Goal: Task Accomplishment & Management: Use online tool/utility

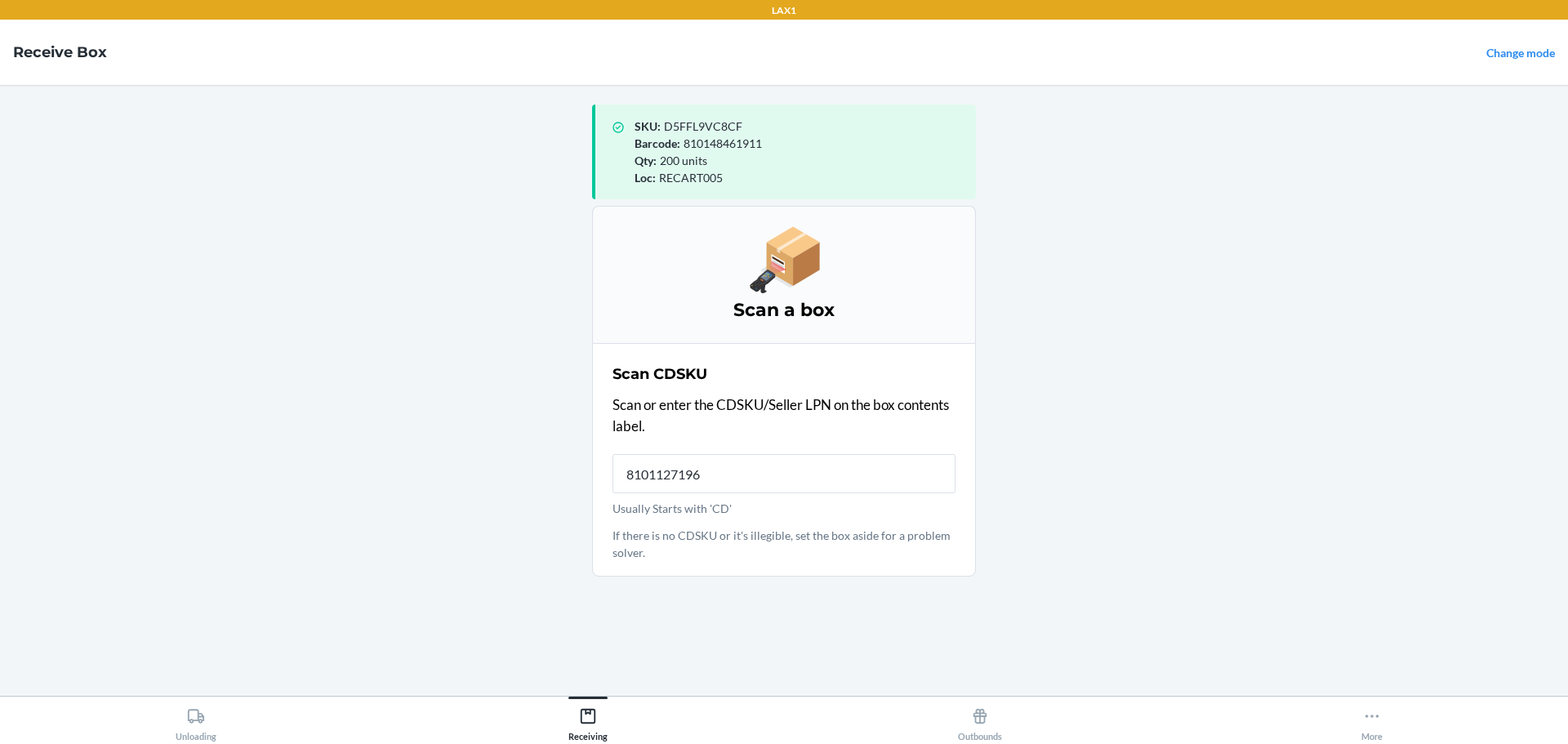
type input "810112719680"
type input "CDKAGX48DAN"
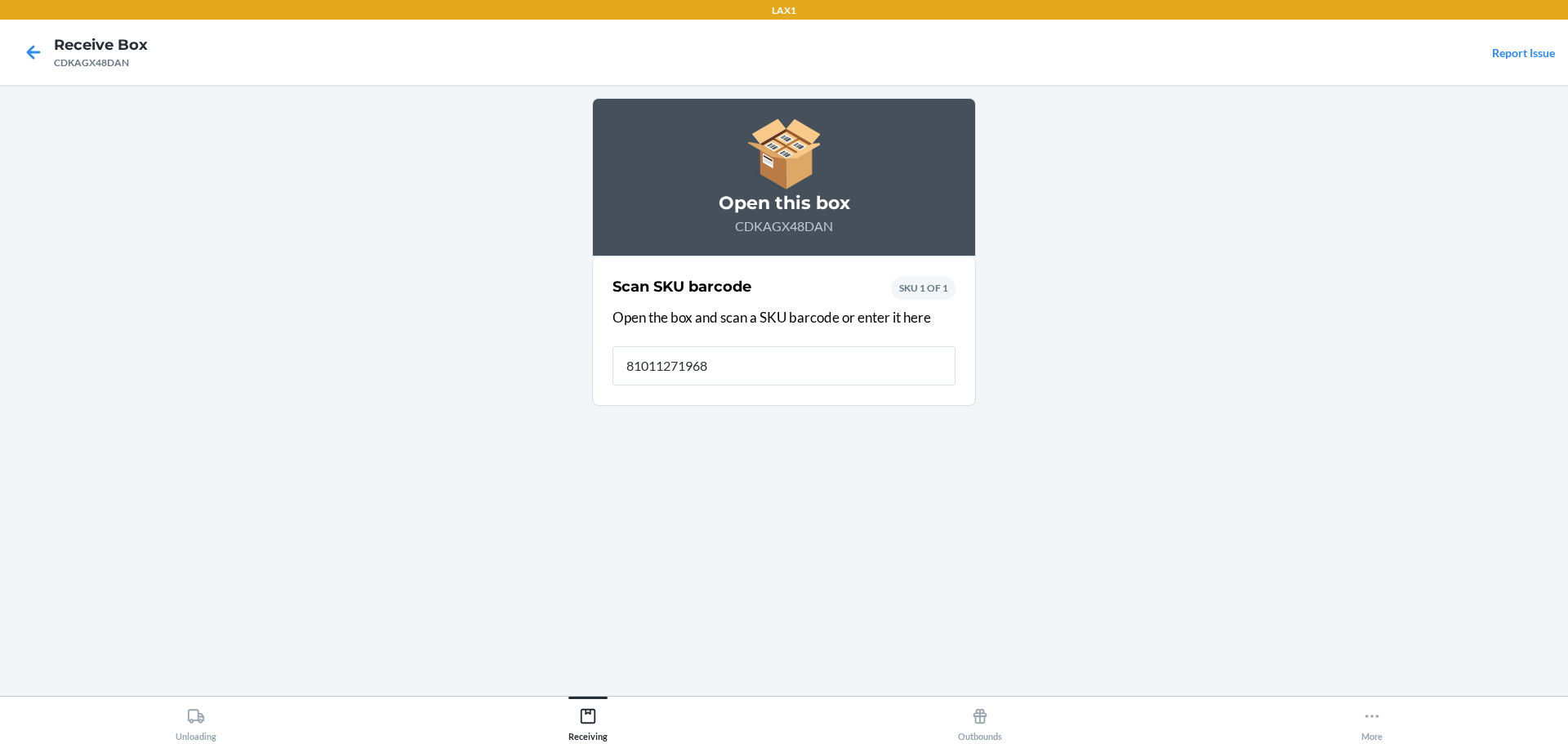
type input "810112719680"
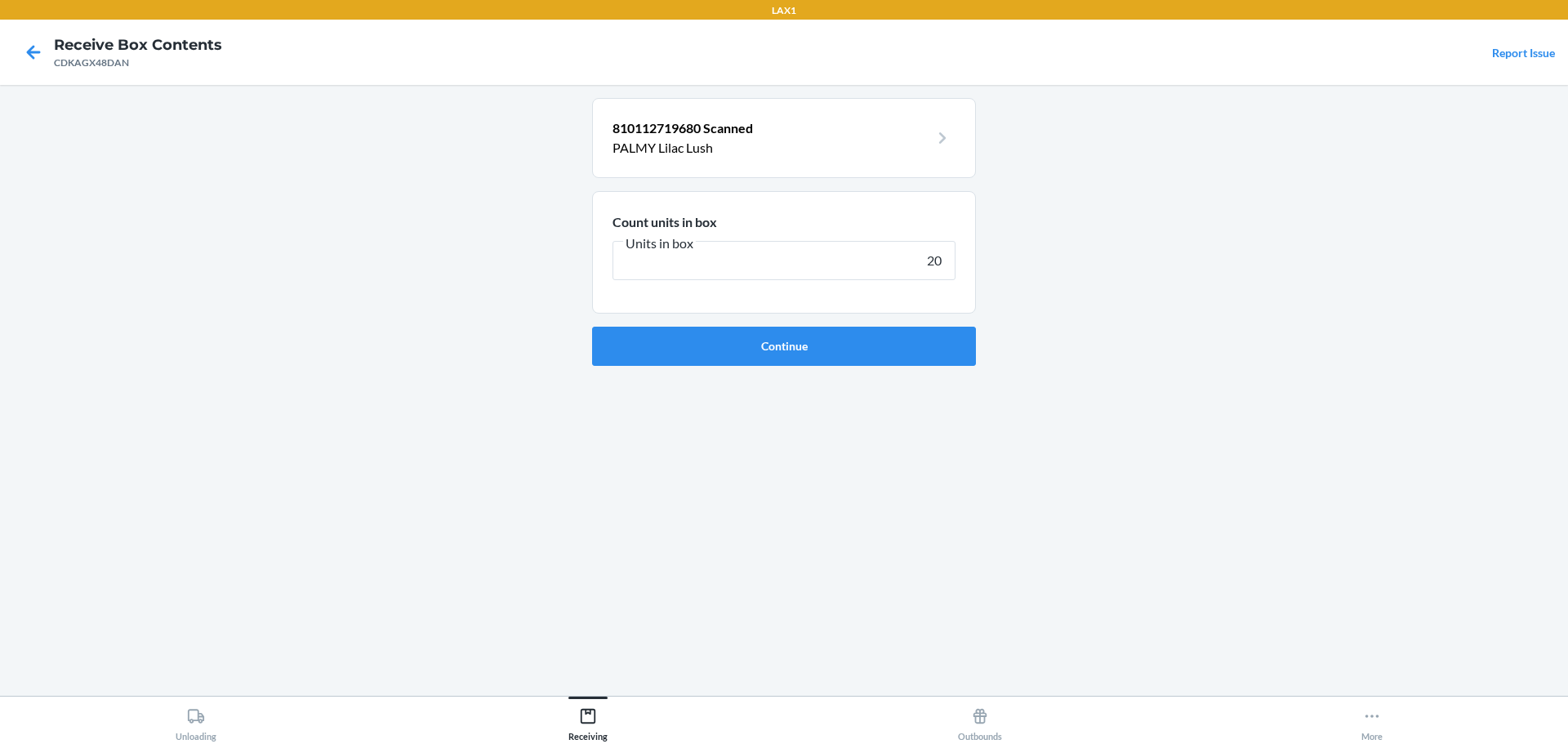
type input "200"
click button "Continue" at bounding box center [784, 346] width 384 height 39
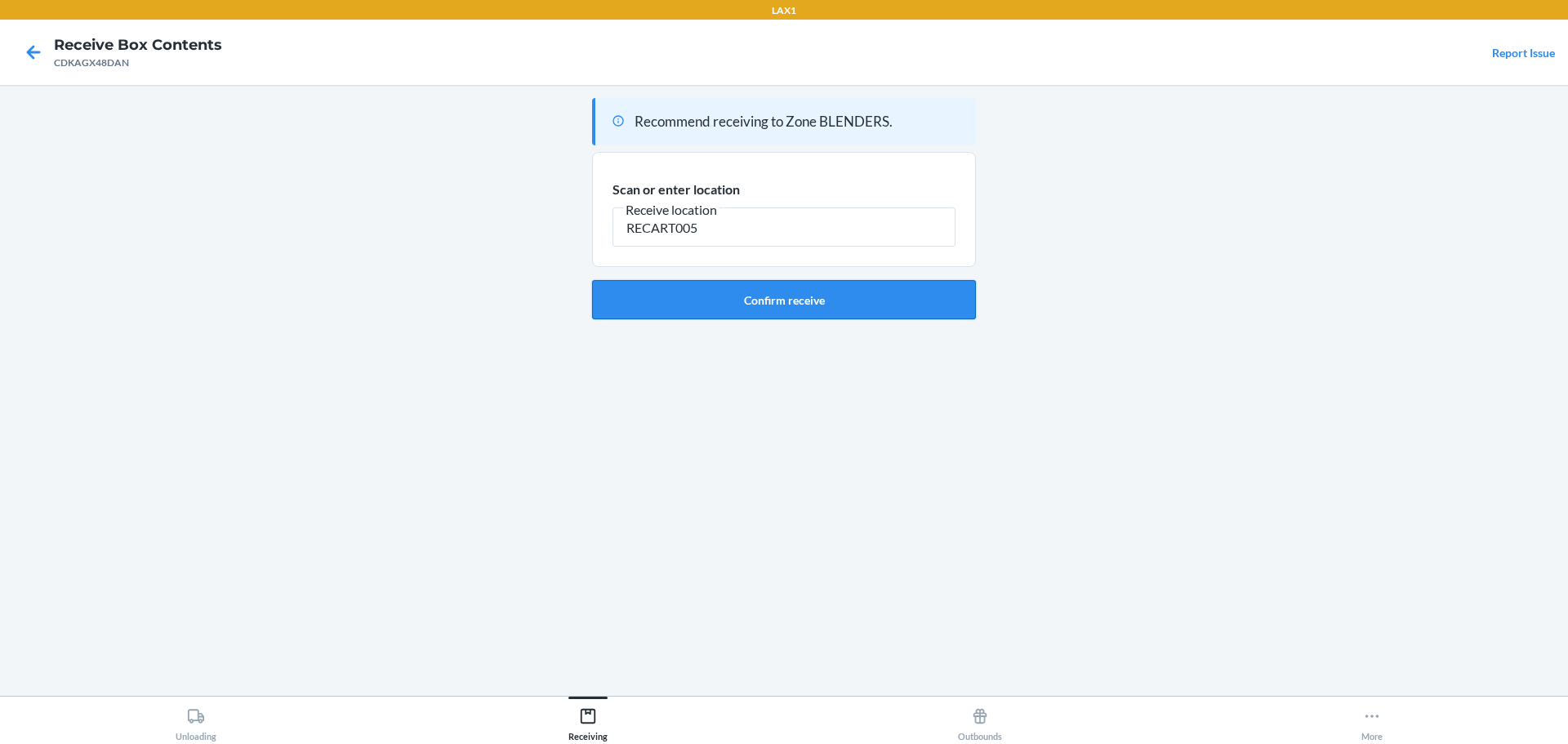
type input "RECART005"
click at [851, 299] on button "Confirm receive" at bounding box center [784, 300] width 384 height 39
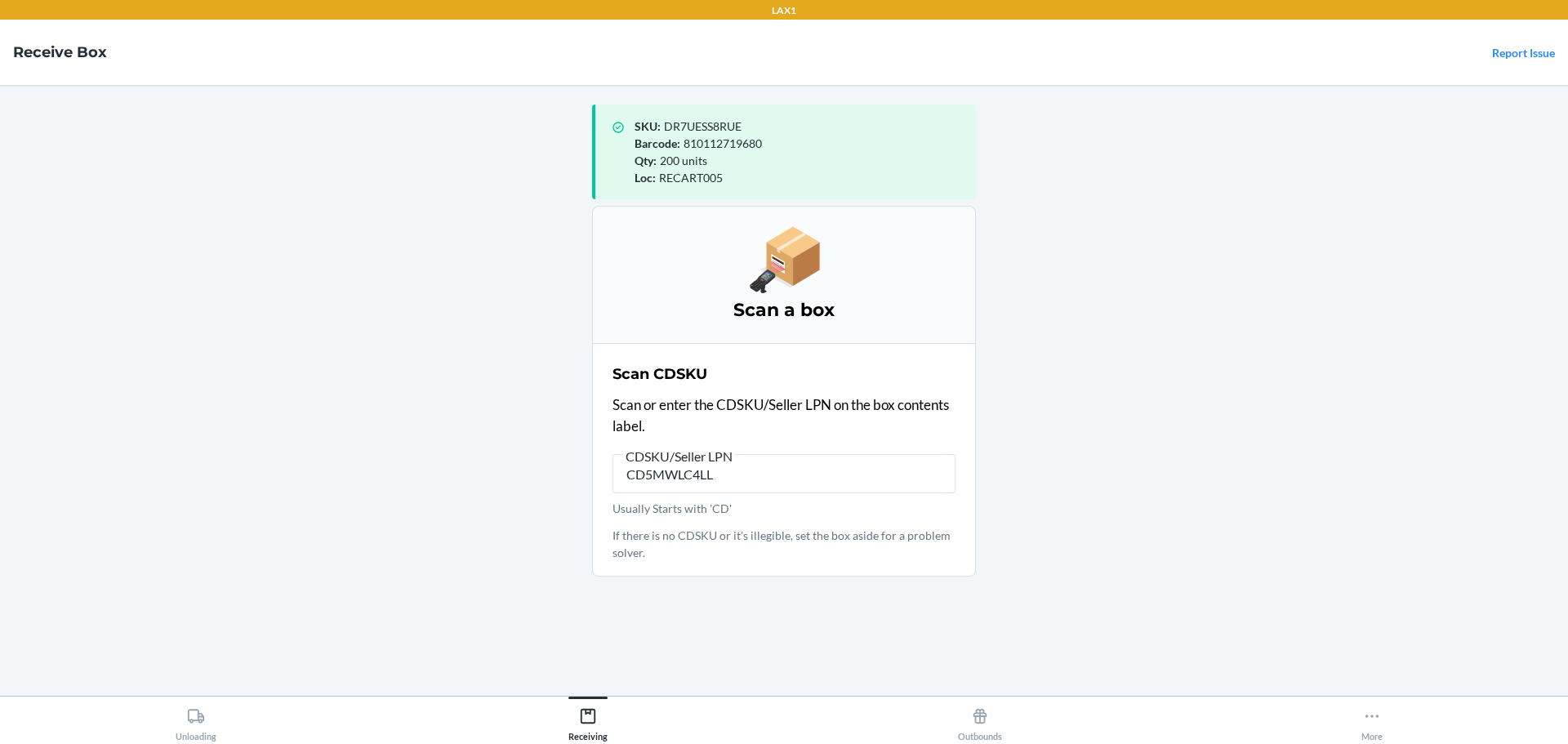
type input "CD5MWLC4LLU"
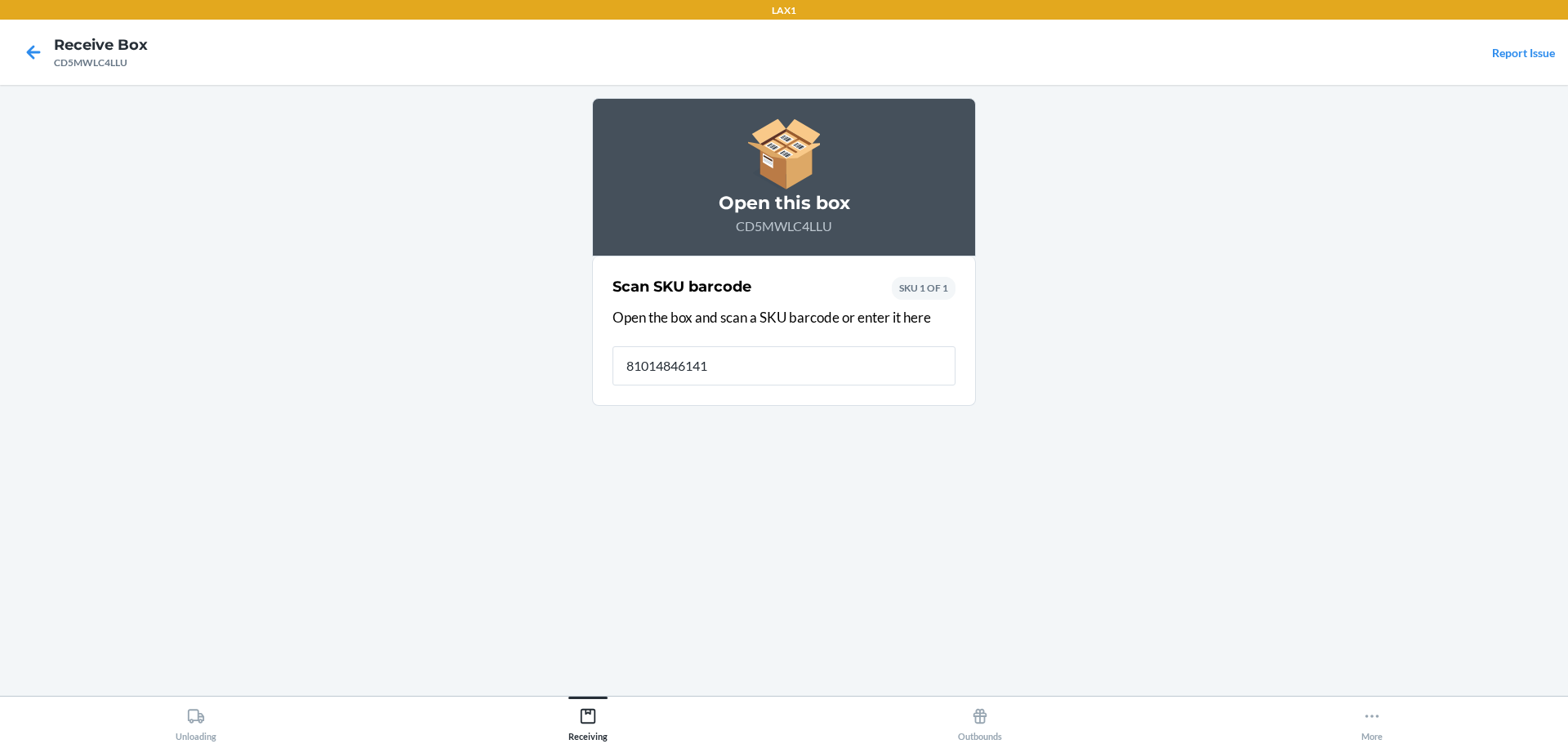
type input "810148461416"
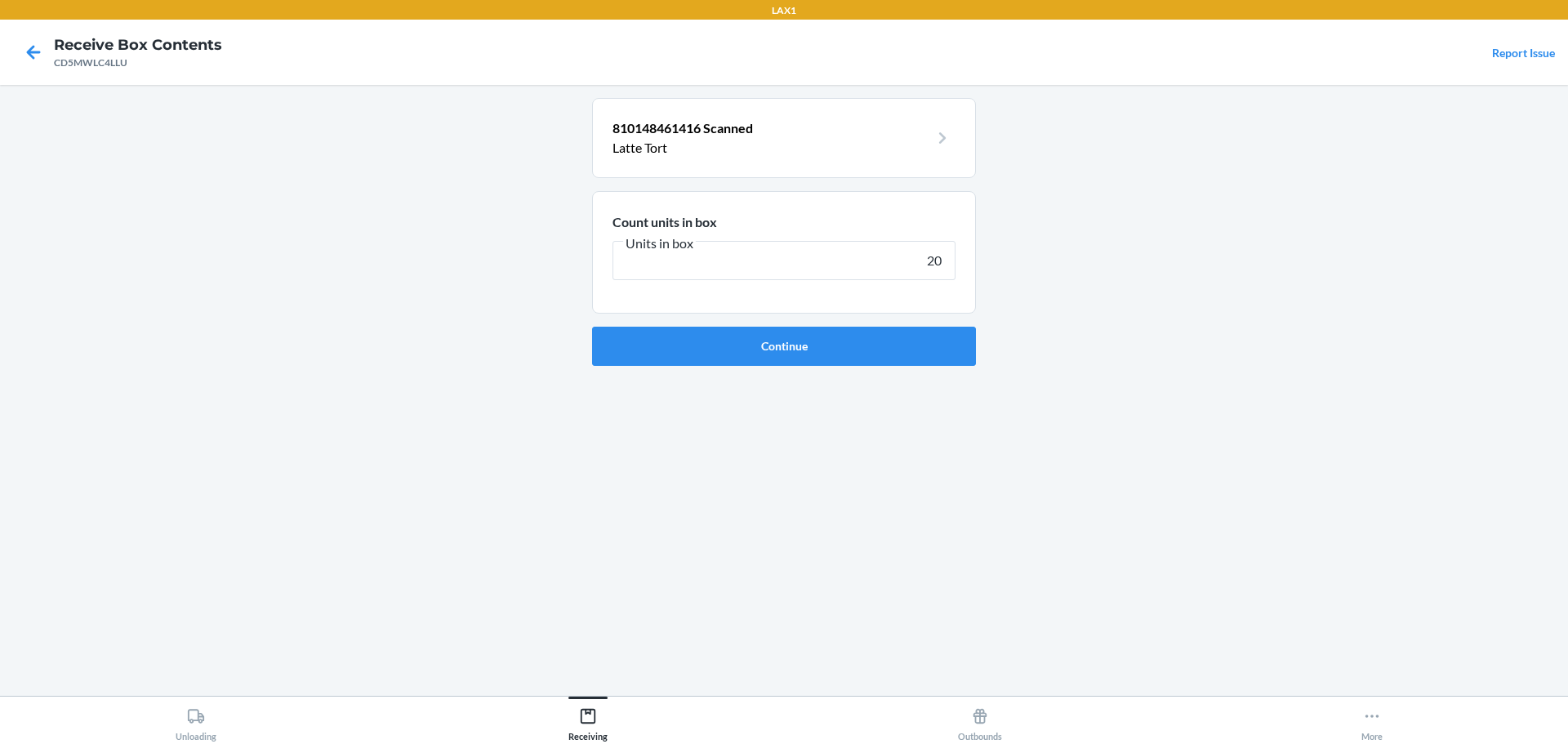
type input "200"
click button "Continue" at bounding box center [784, 346] width 384 height 39
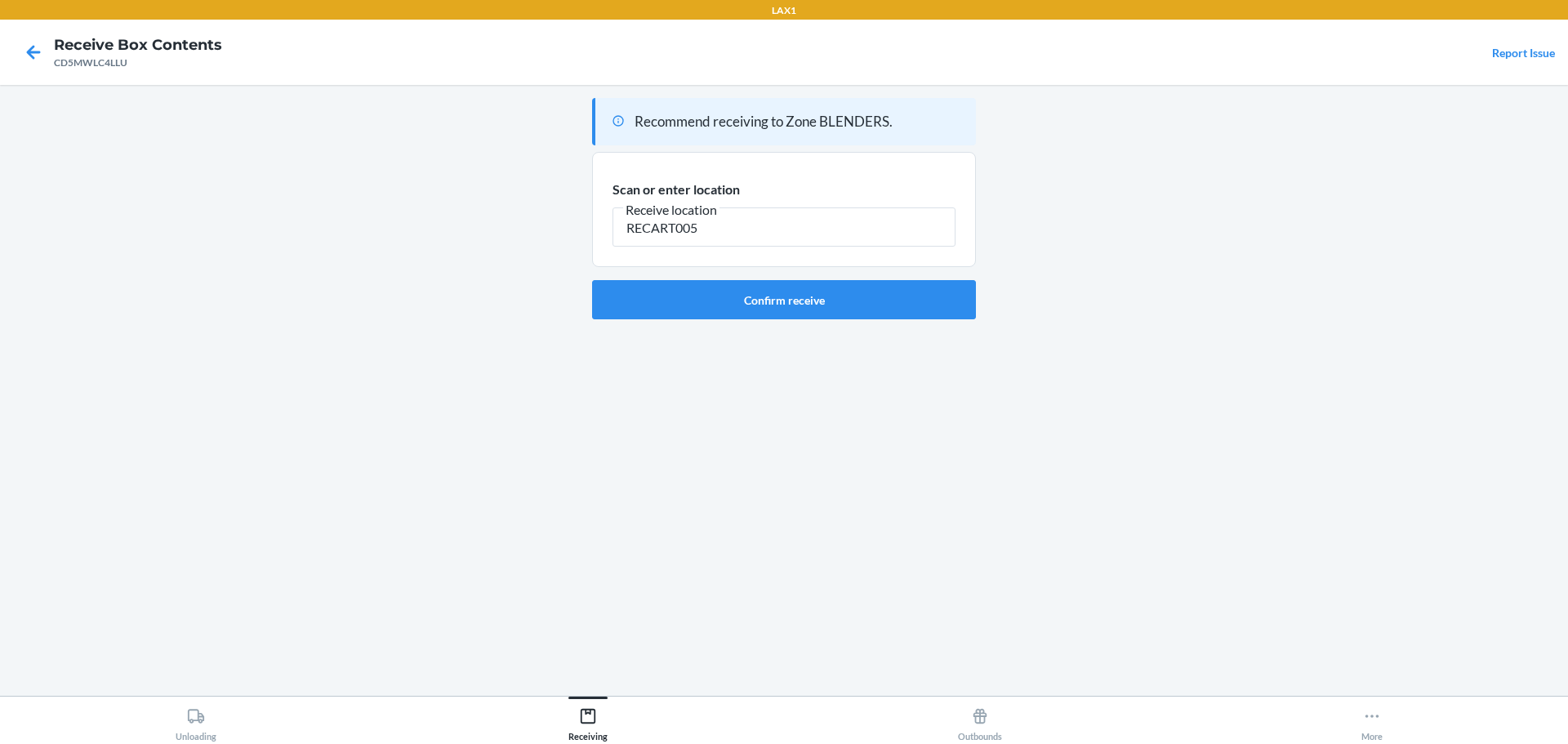
type input "RECART005"
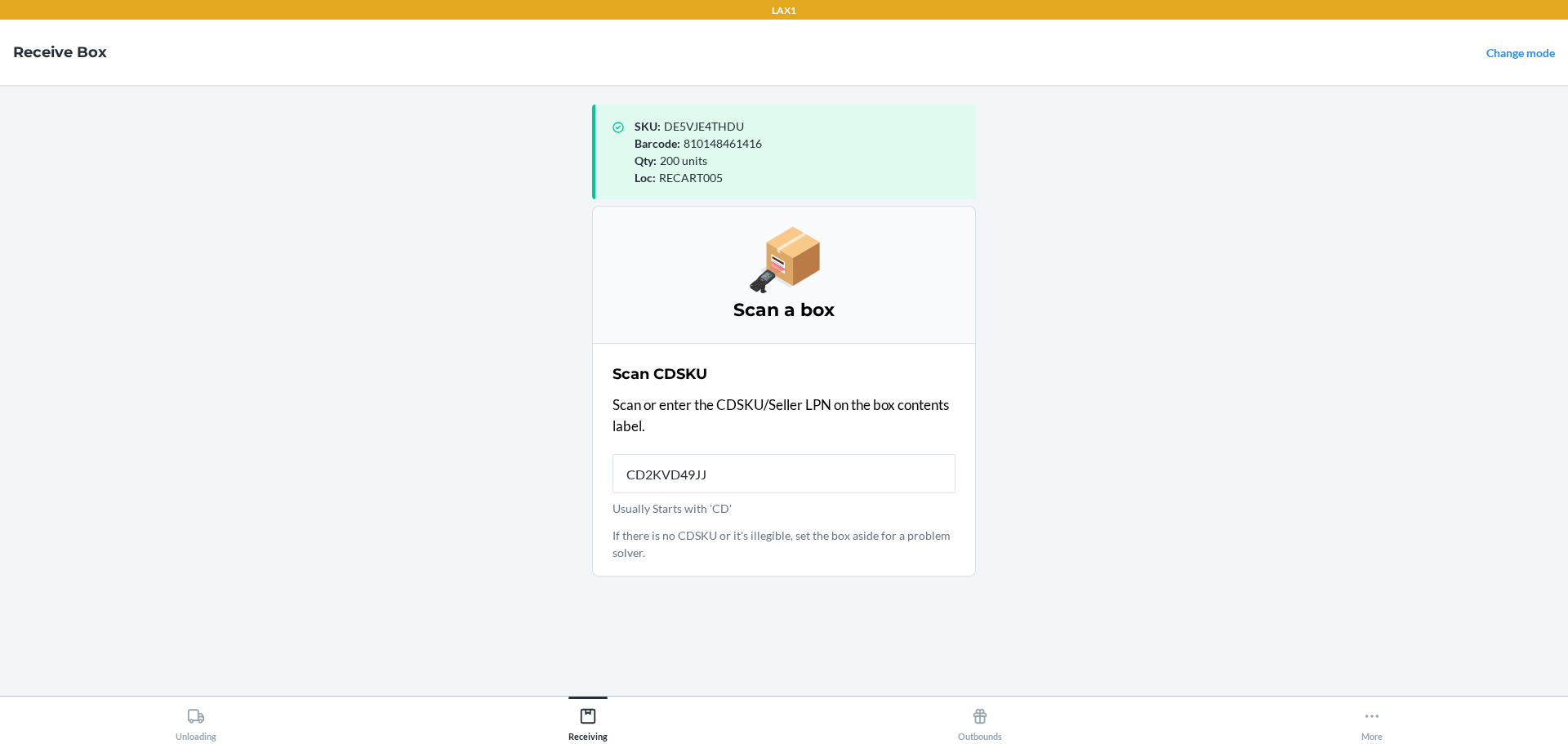
type input "CD2KVD49JJ7"
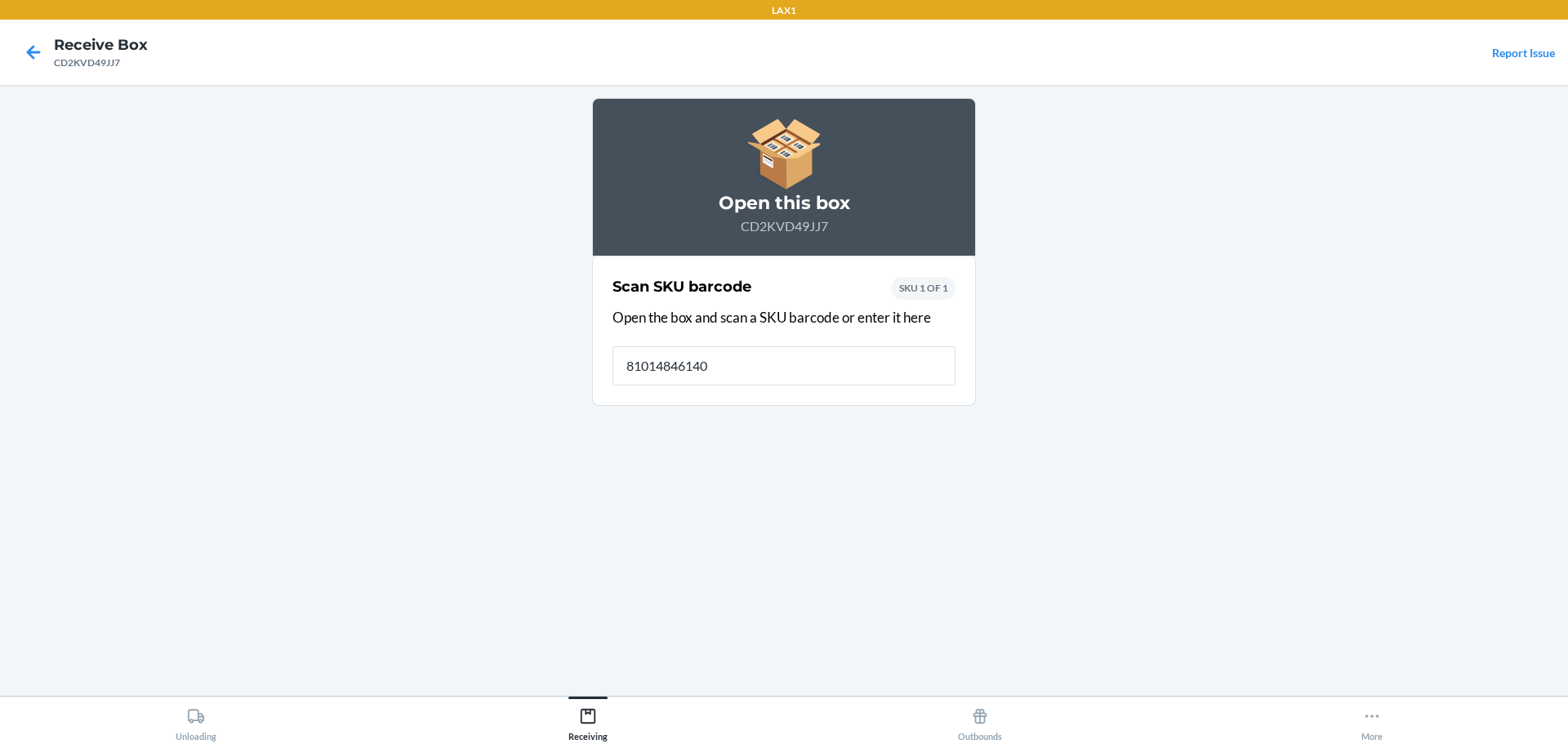
type input "810148461409"
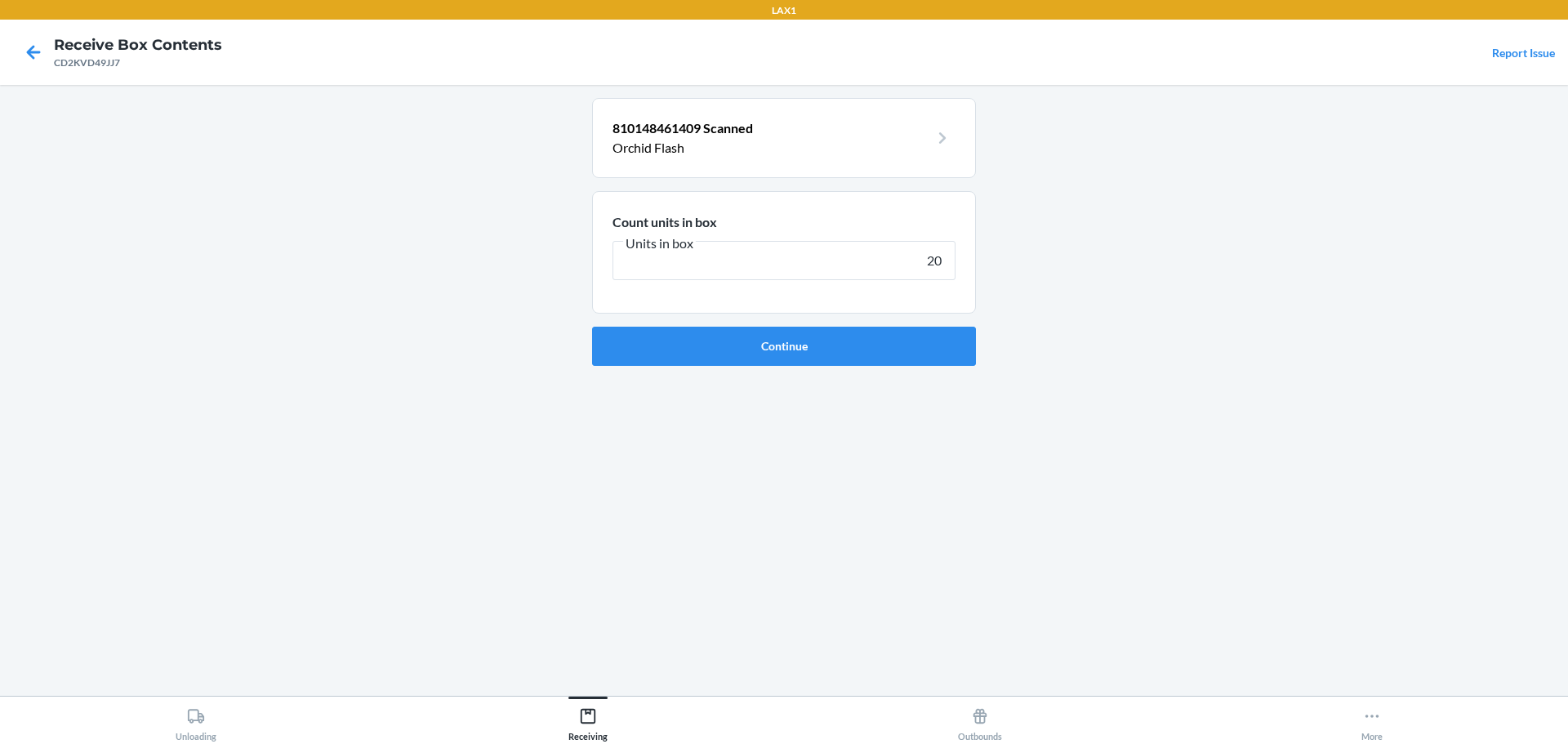
type input "200"
click button "Continue" at bounding box center [784, 346] width 384 height 39
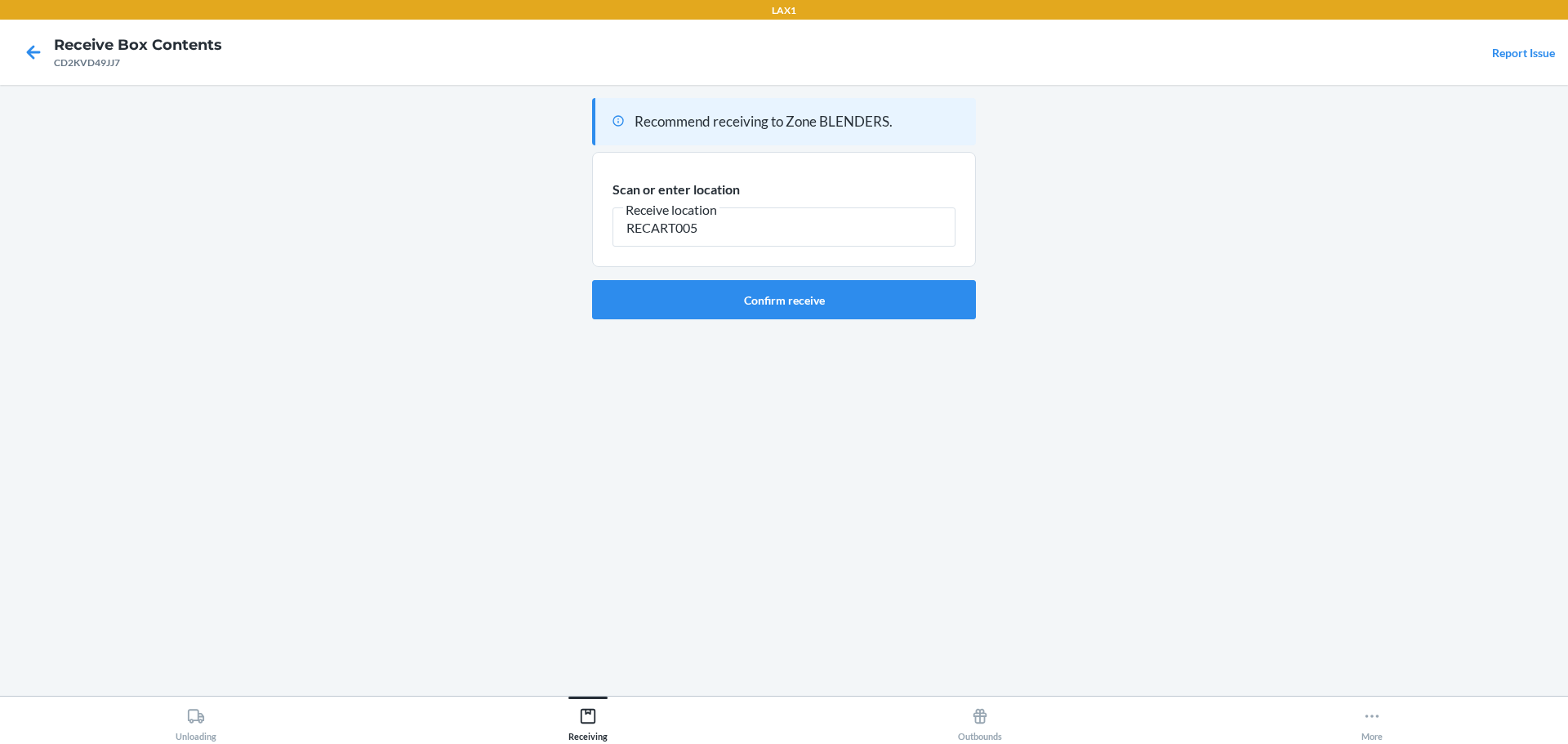
type input "RECART005"
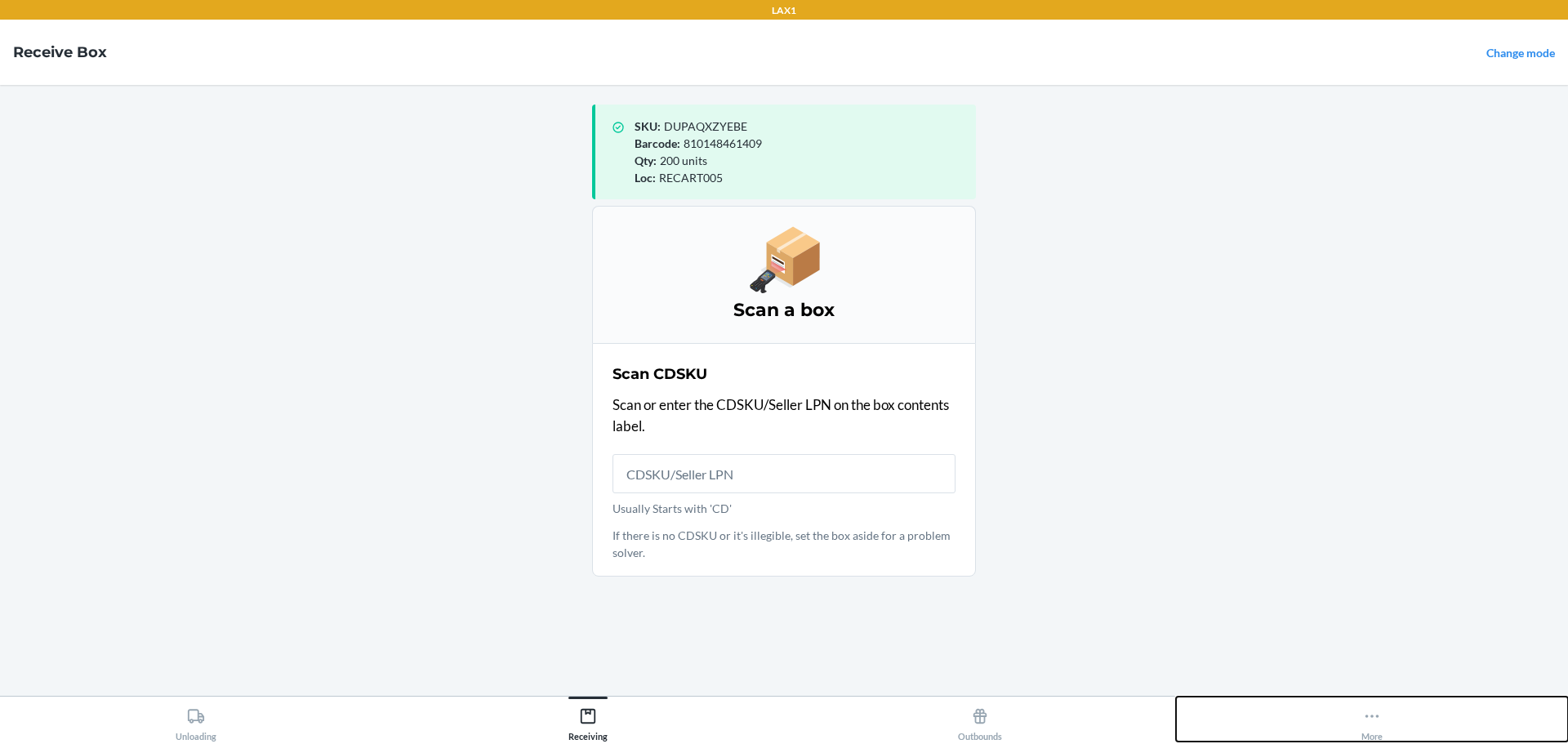
click at [1373, 712] on icon at bounding box center [1372, 716] width 18 height 18
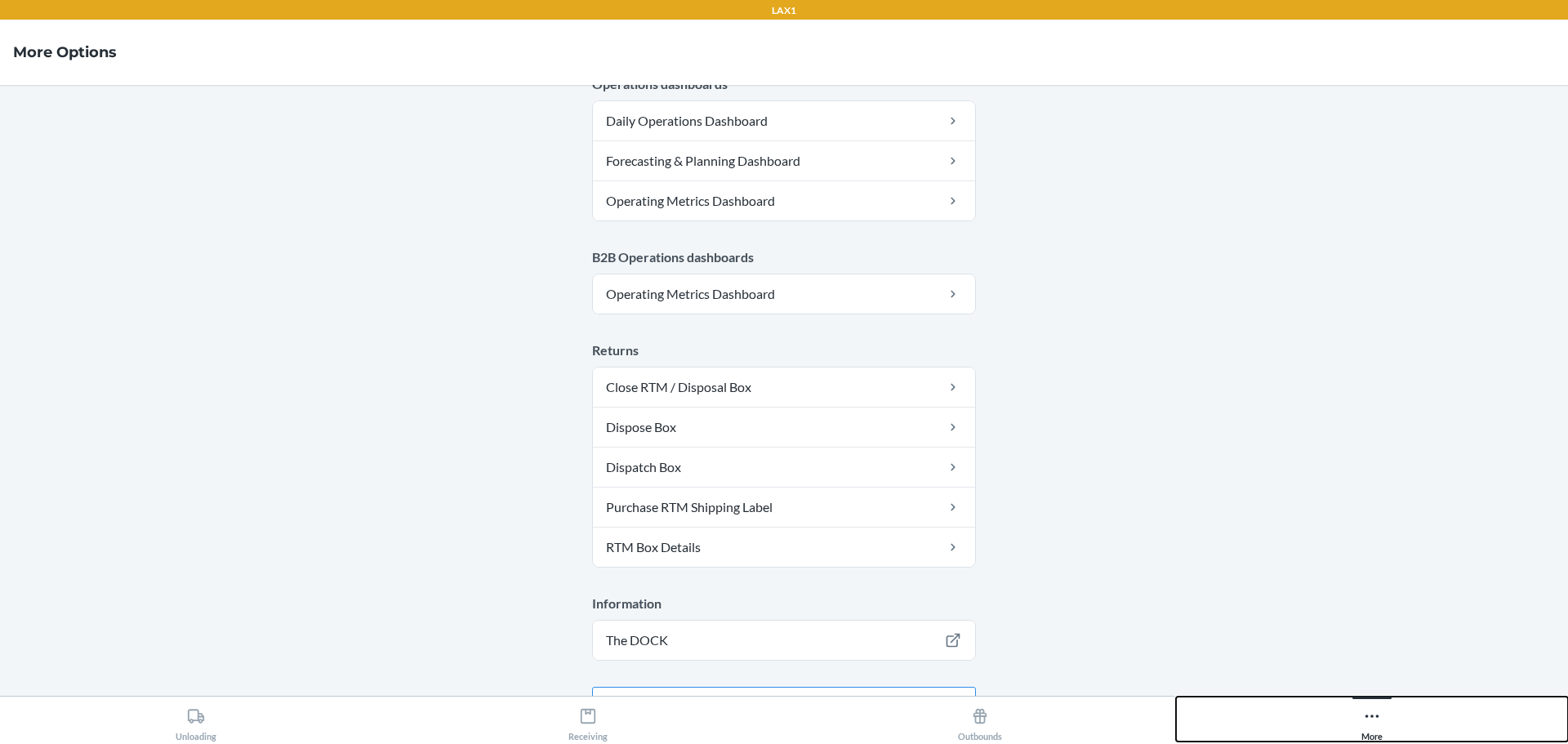
scroll to position [825, 0]
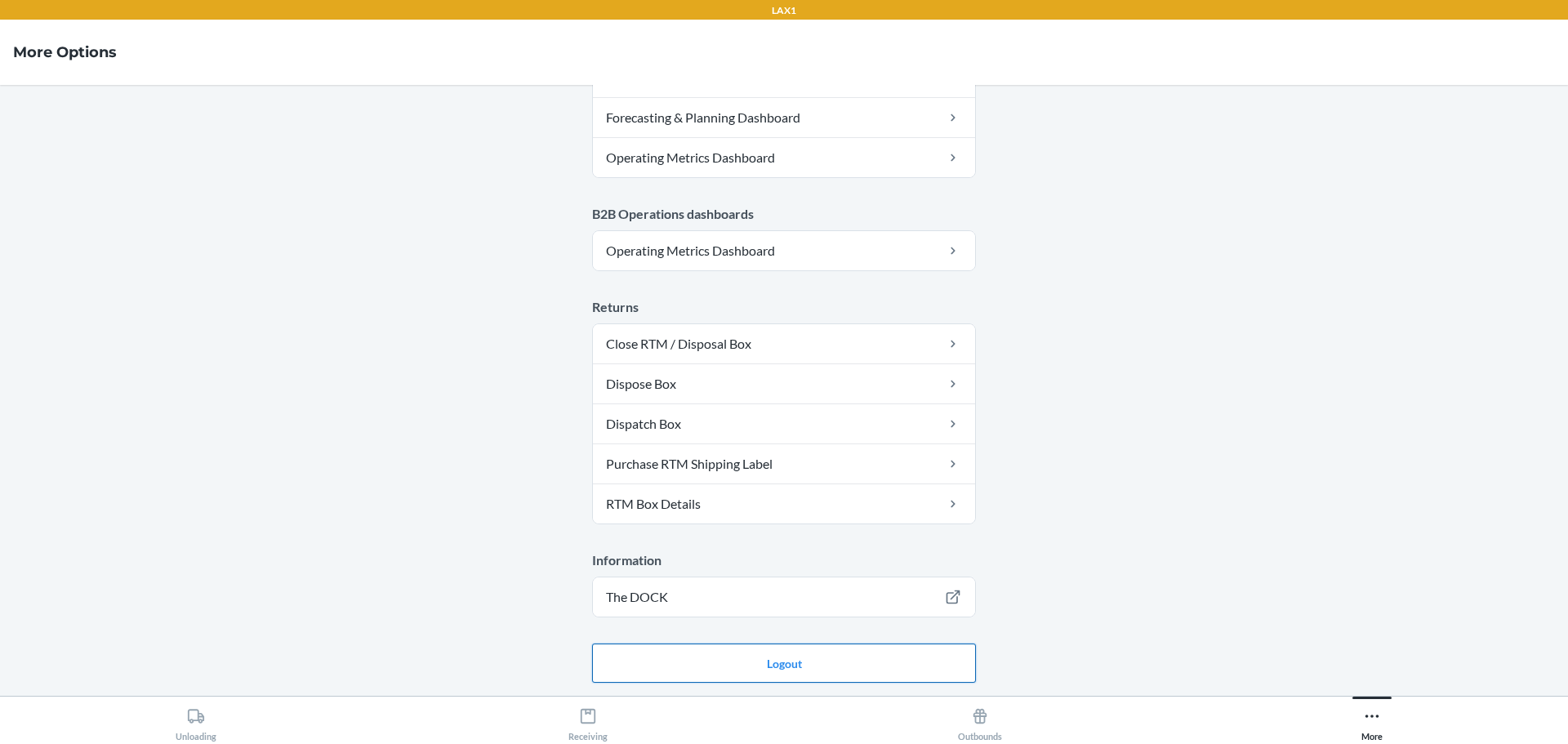
click at [824, 654] on button "Logout" at bounding box center [784, 663] width 384 height 39
